Goal: Transaction & Acquisition: Purchase product/service

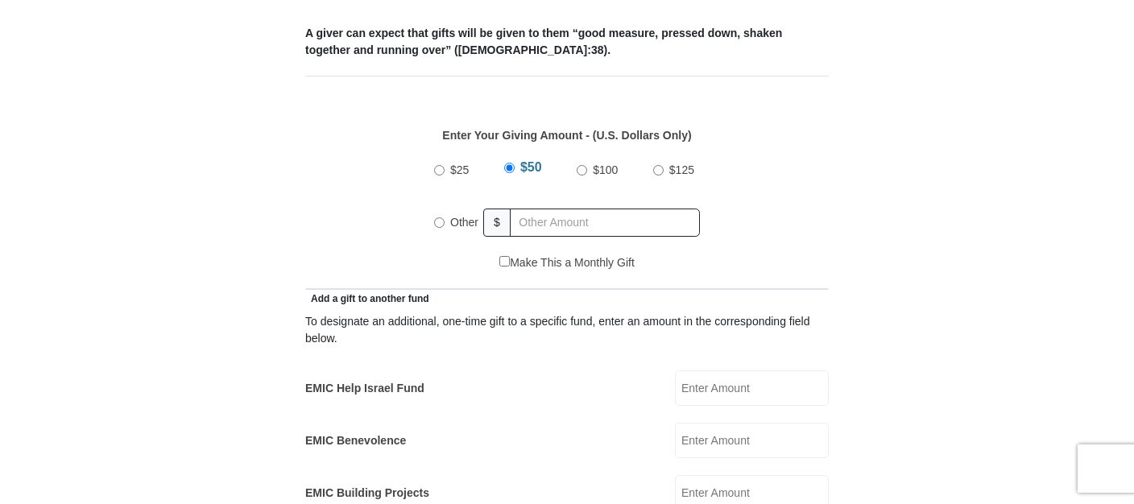
scroll to position [680, 0]
click at [437, 217] on input "Other" at bounding box center [439, 222] width 10 height 10
radio input "true"
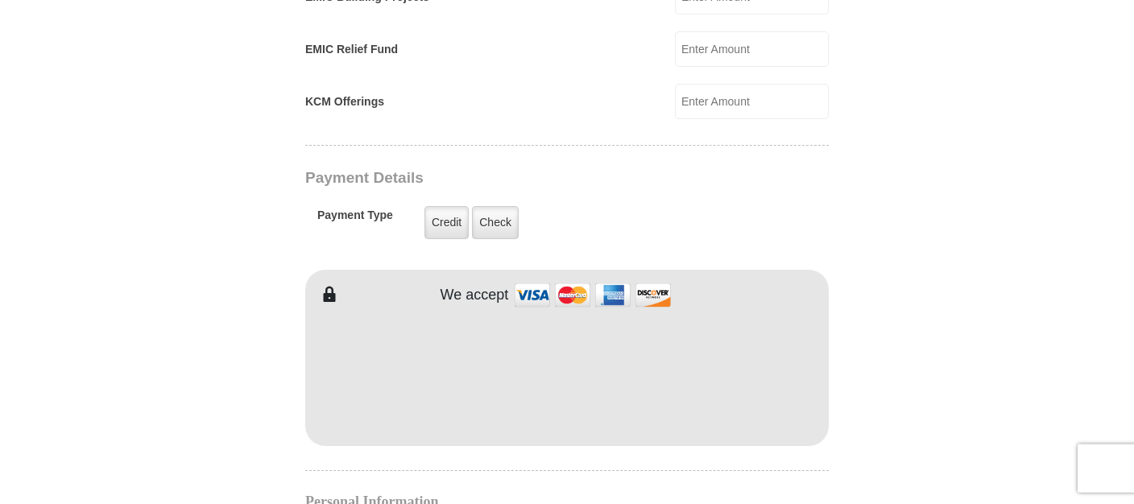
scroll to position [1191, 0]
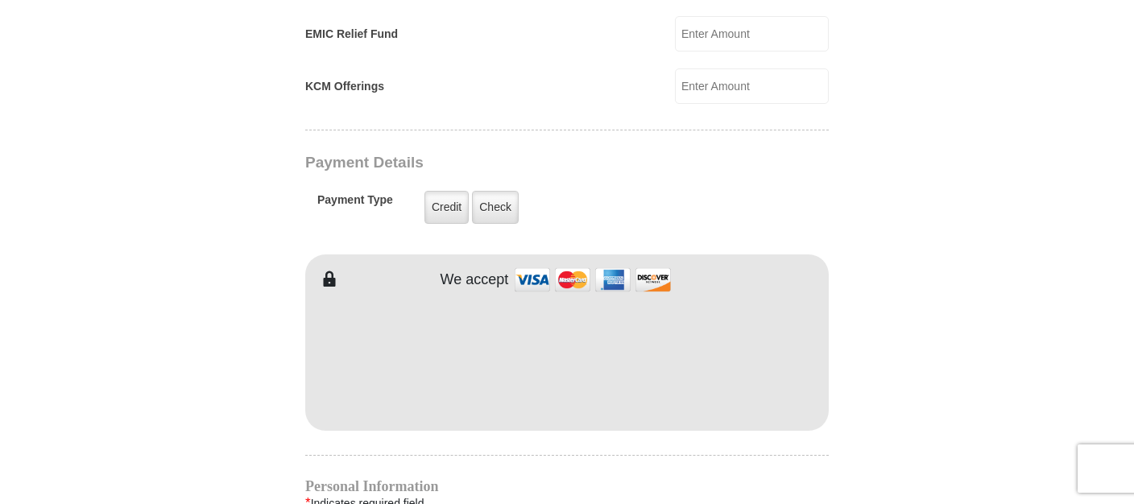
type input "296"
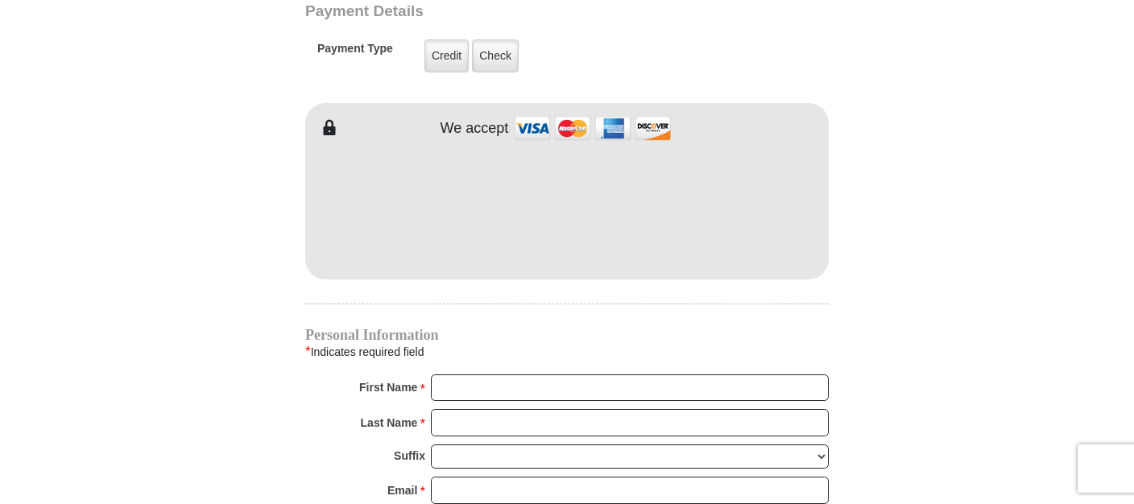
scroll to position [1361, 0]
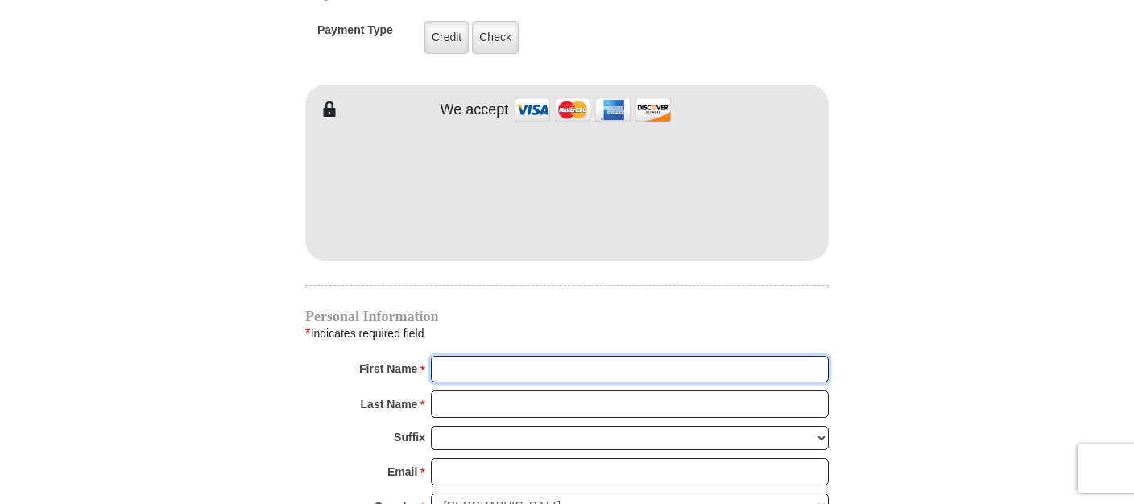
click at [467, 356] on input "First Name *" at bounding box center [630, 369] width 398 height 27
type input "marilyn"
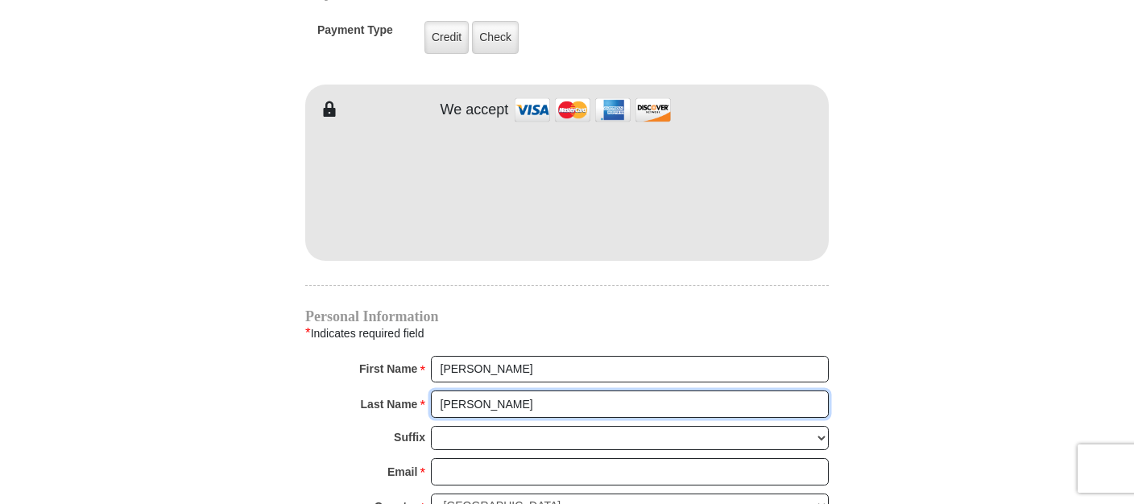
type input "riggs"
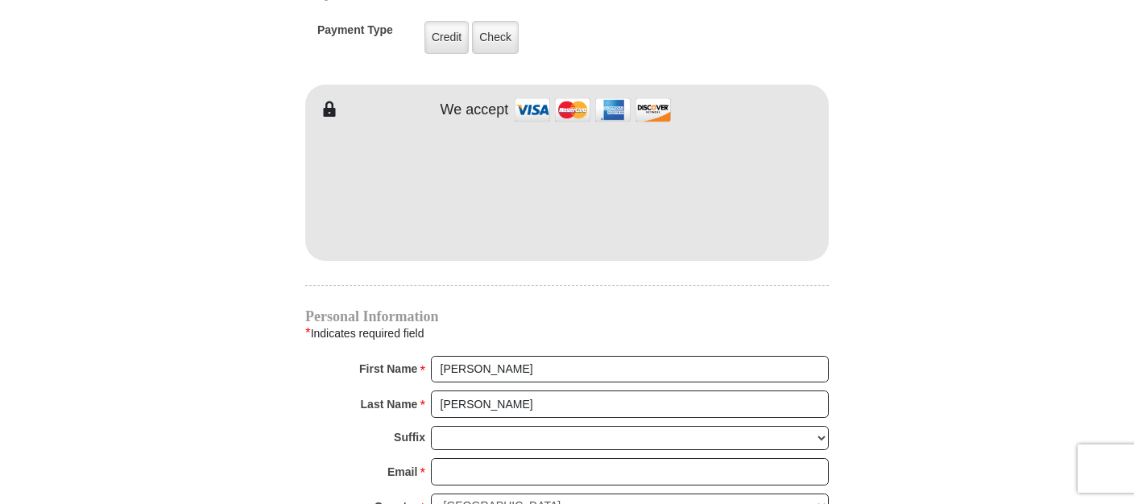
type input "4935 Northfield Roa"
type input "mjr2341@hotmail.com"
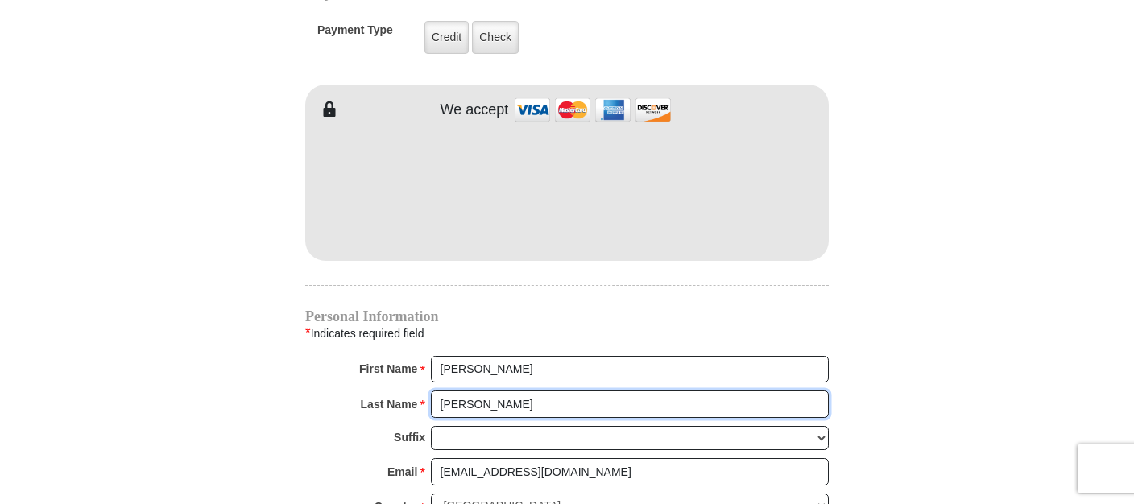
type input "4935 Northfield Roa"
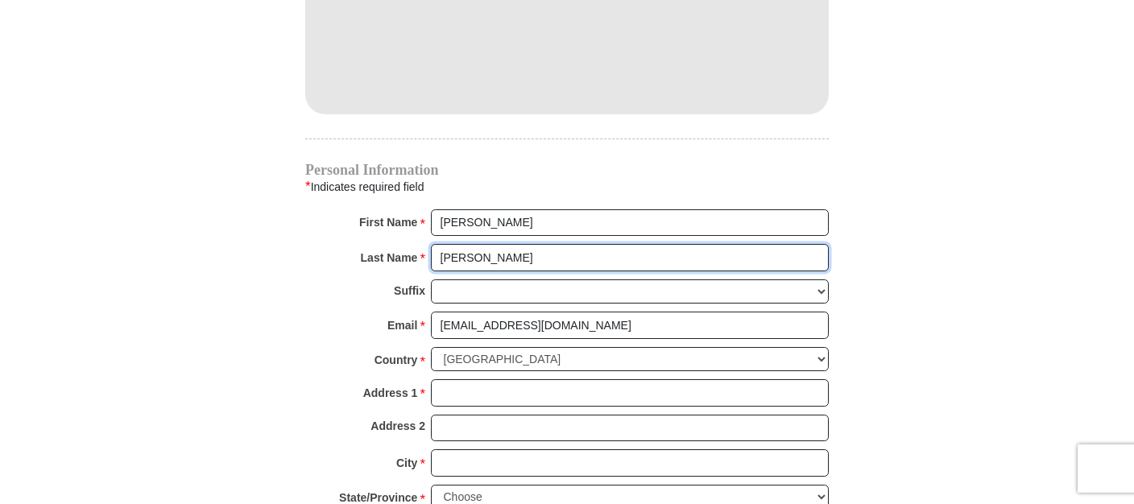
scroll to position [1531, 0]
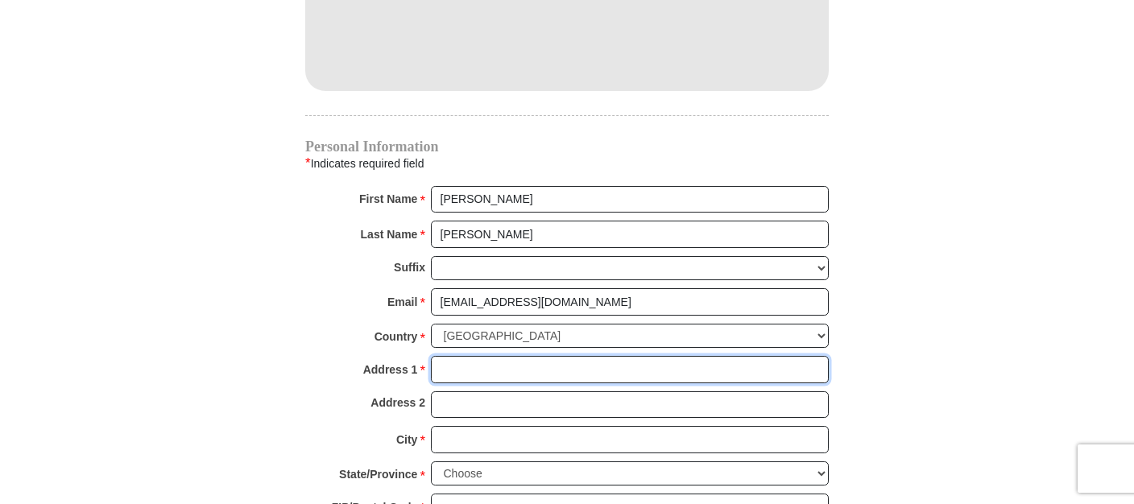
click at [462, 356] on input "Address 1 *" at bounding box center [630, 369] width 398 height 27
type input "4"
type input "4395 northfield rd"
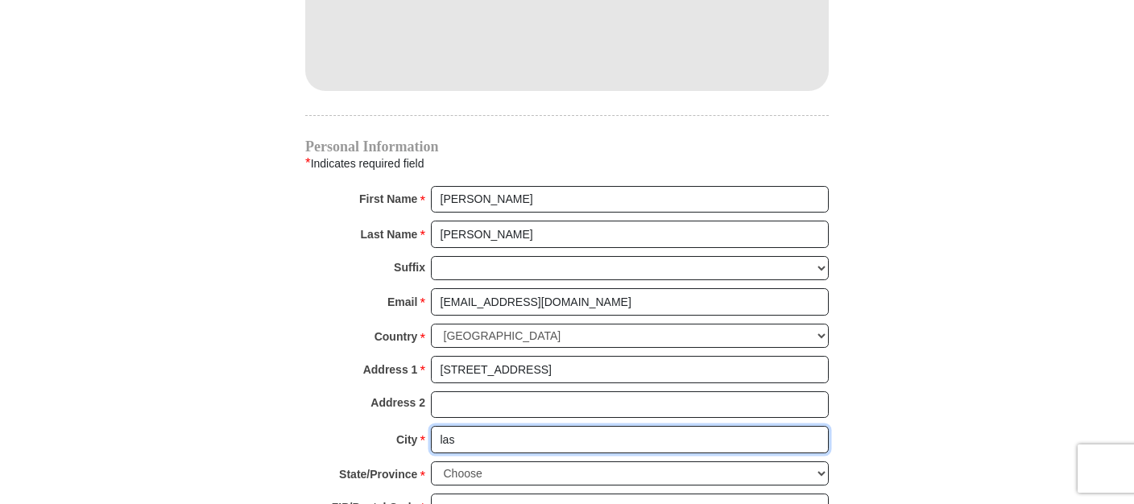
type input "las"
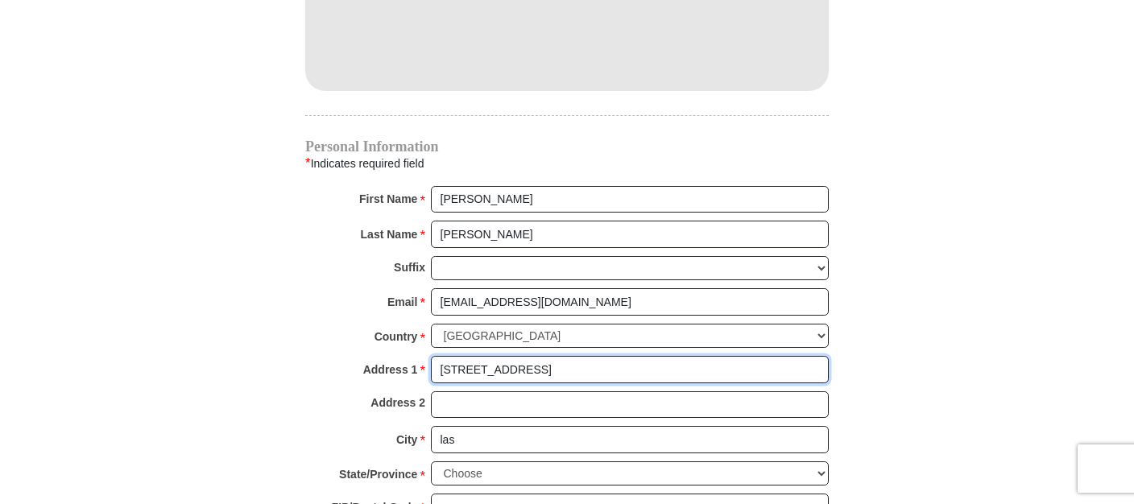
click at [462, 356] on input "4395 northfield rd" at bounding box center [630, 369] width 398 height 27
type input "4935 northfield rd"
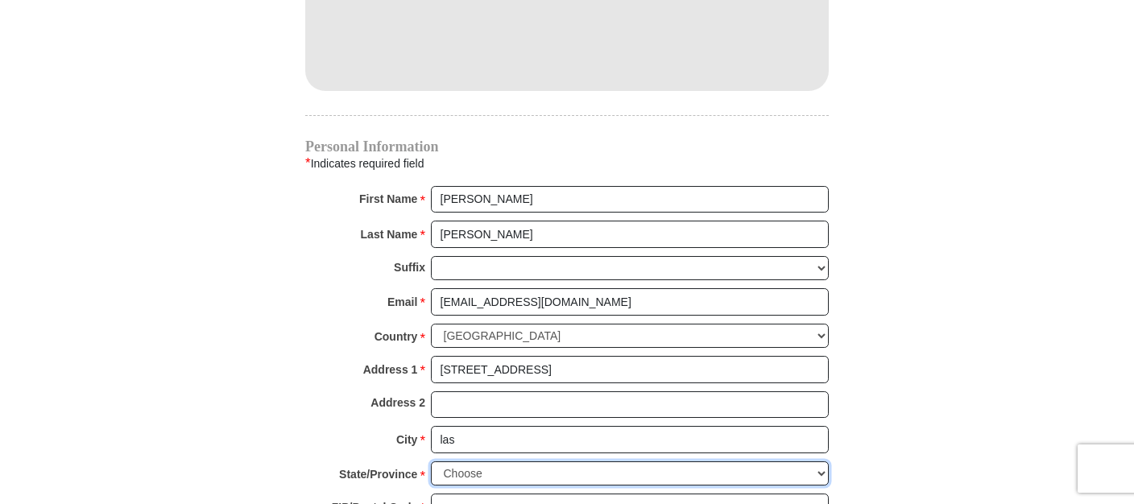
click at [431, 462] on select "Choose Alabama Alaska American Samoa Arizona Arkansas Armed Forces Americas Arm…" at bounding box center [630, 474] width 398 height 25
select select "NM"
click option "New Mexico" at bounding box center [0, 0] width 0 height 0
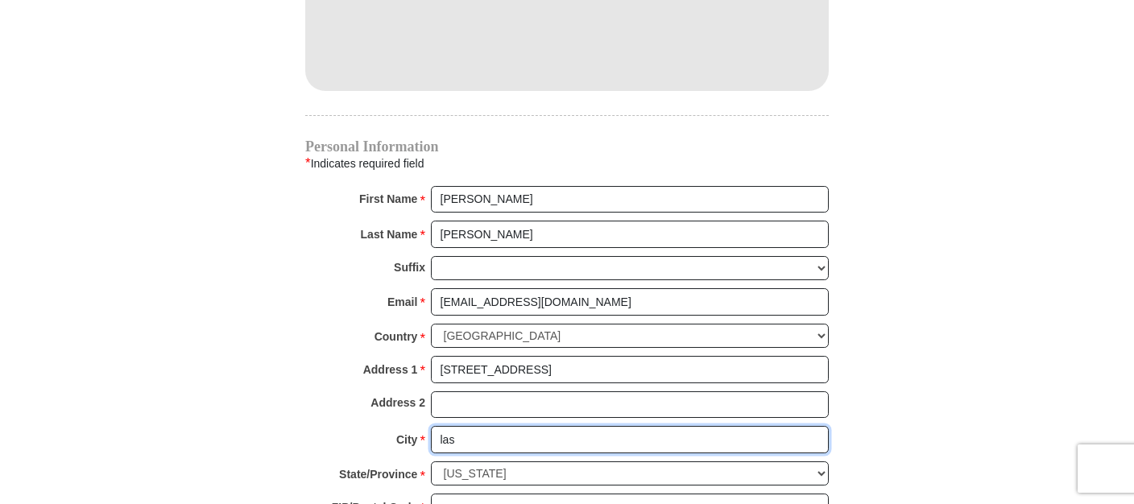
click at [475, 426] on input "las" at bounding box center [630, 439] width 398 height 27
type input "Las Cruces"
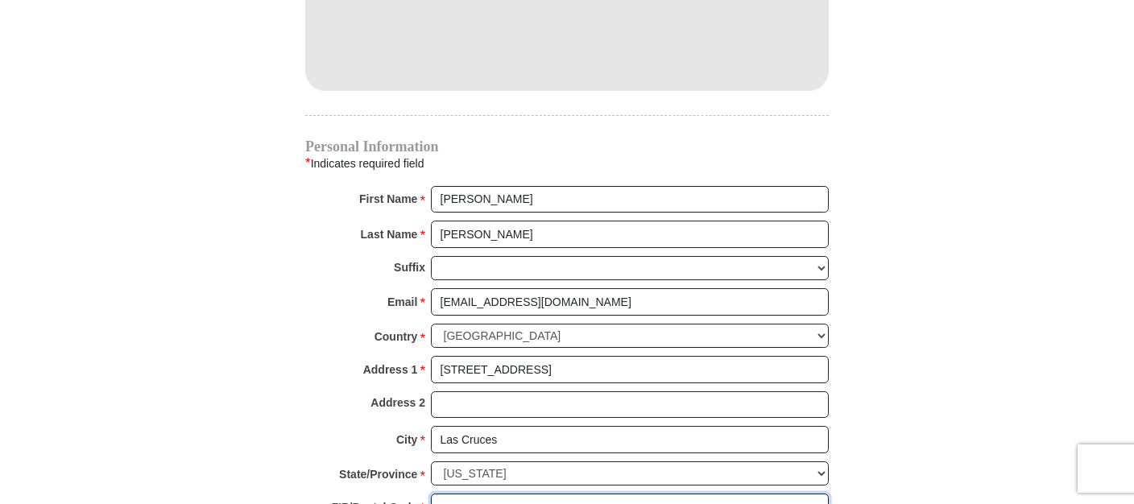
type input "88007"
type input "5756497956"
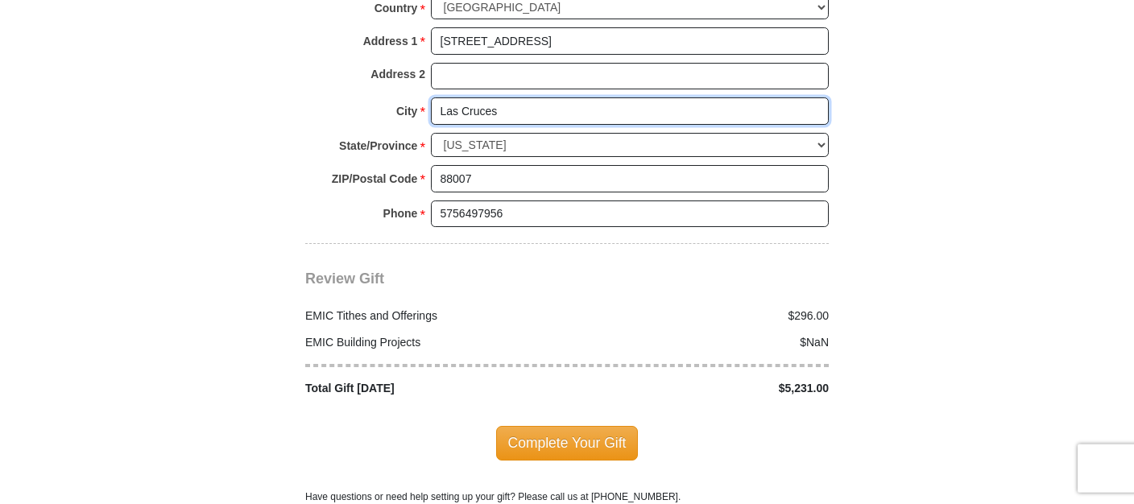
scroll to position [1872, 0]
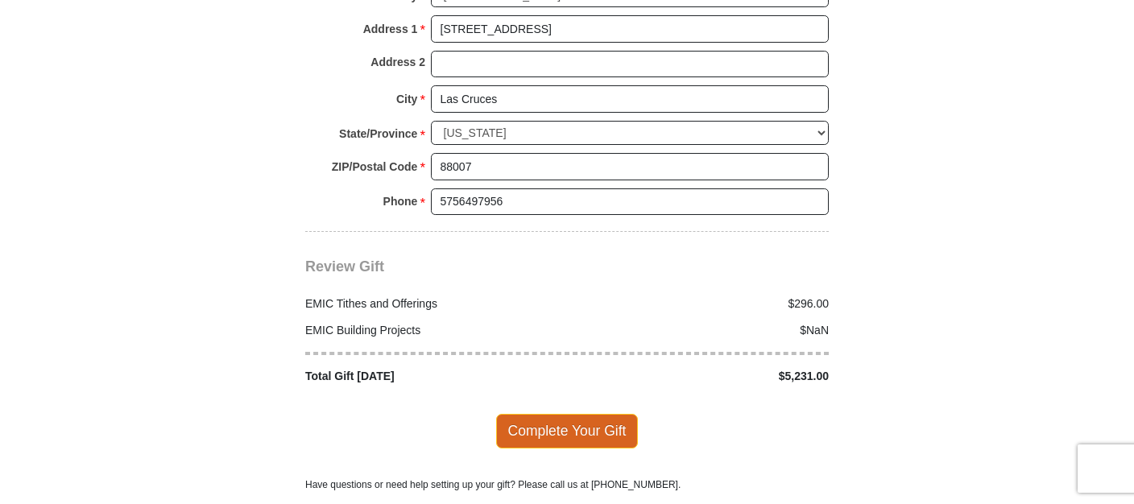
click at [554, 414] on span "Complete Your Gift" at bounding box center [567, 431] width 143 height 34
